Goal: Navigation & Orientation: Find specific page/section

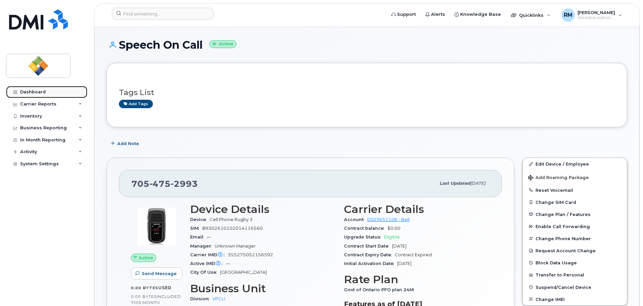
click at [35, 92] on div "Dashboard" at bounding box center [33, 91] width 26 height 5
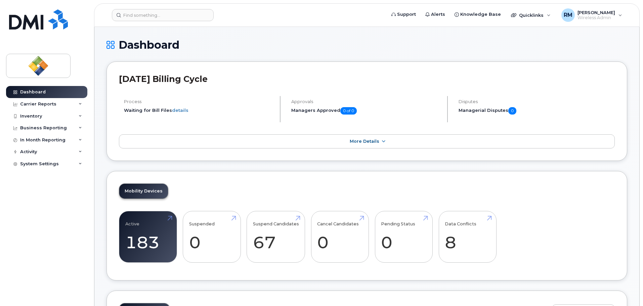
drag, startPoint x: 238, startPoint y: 35, endPoint x: 191, endPoint y: 40, distance: 47.0
click at [269, 45] on h1 "Dashboard" at bounding box center [366, 45] width 521 height 12
click at [464, 45] on h1 "Dashboard" at bounding box center [366, 45] width 521 height 12
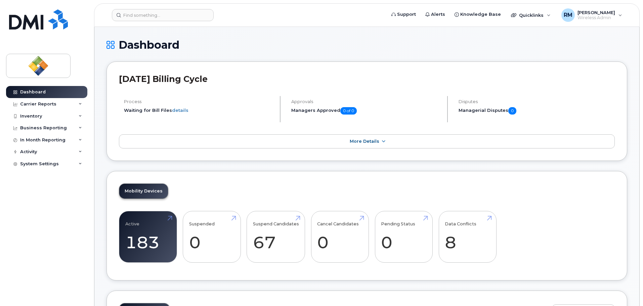
click at [375, 40] on h1 "Dashboard" at bounding box center [366, 45] width 521 height 12
